Goal: Information Seeking & Learning: Learn about a topic

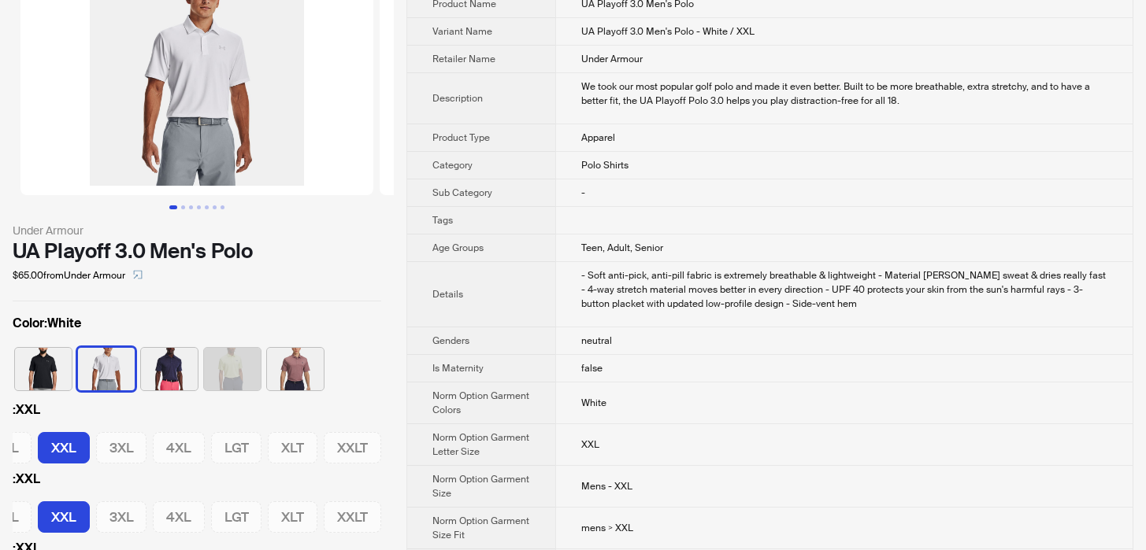
scroll to position [3526, 0]
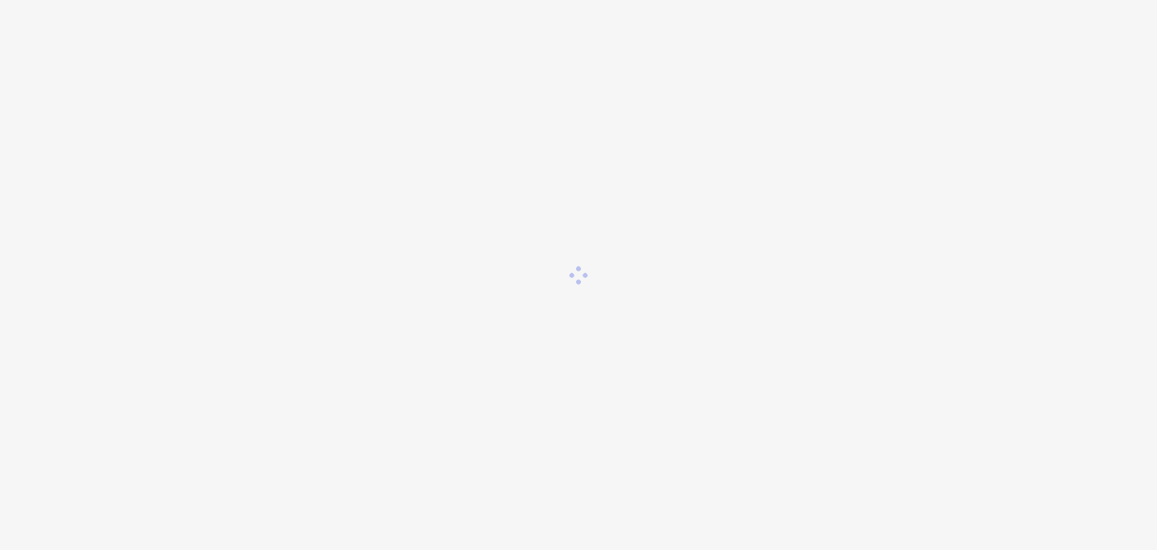
scroll to position [3526, 0]
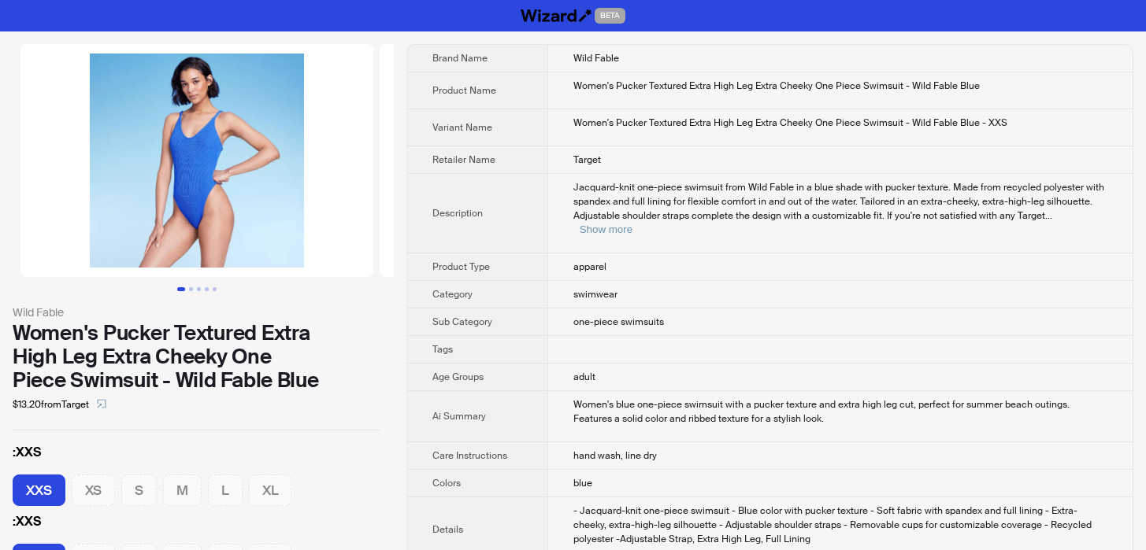
scroll to position [3526, 0]
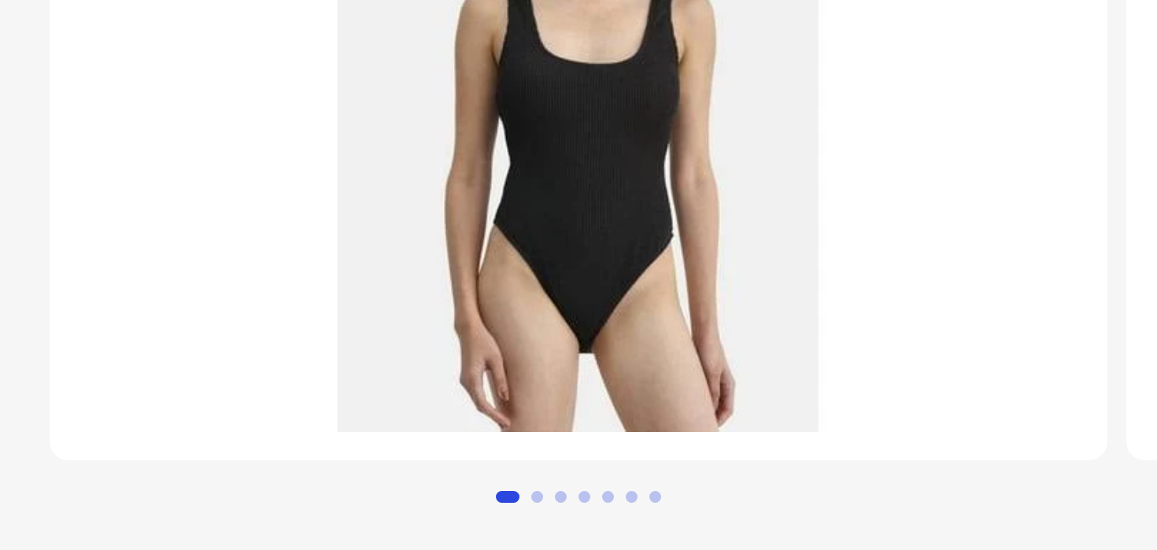
scroll to position [3526, 0]
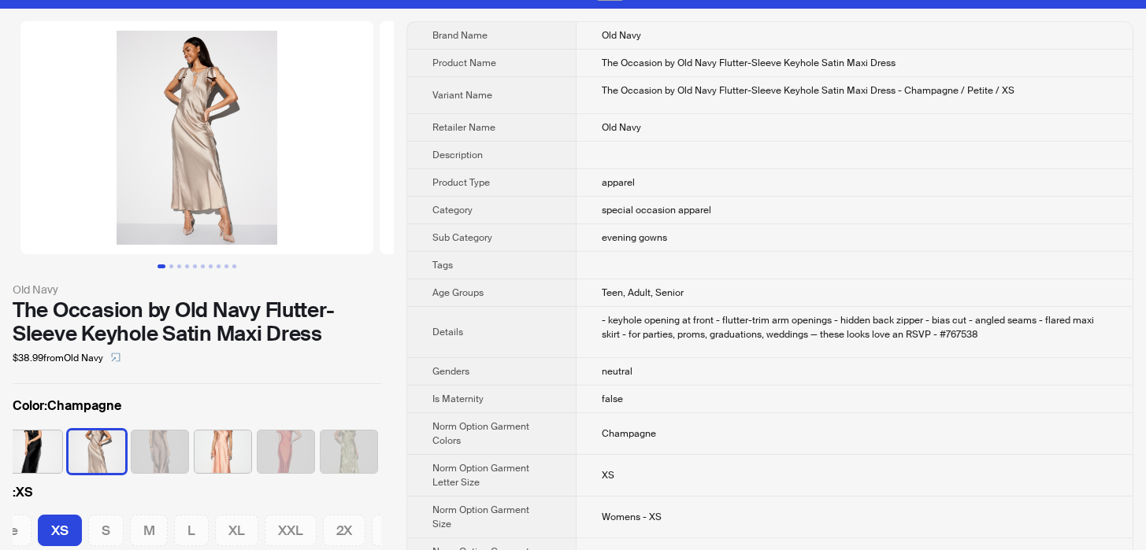
scroll to position [32, 0]
